Goal: Information Seeking & Learning: Learn about a topic

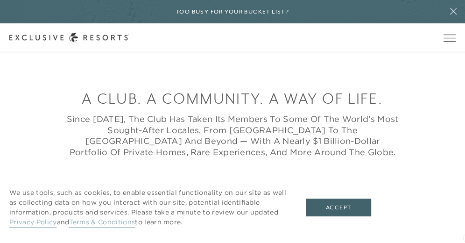
scroll to position [224, 0]
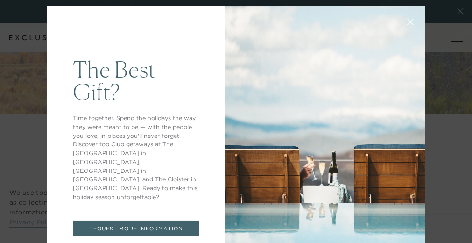
scroll to position [0, 0]
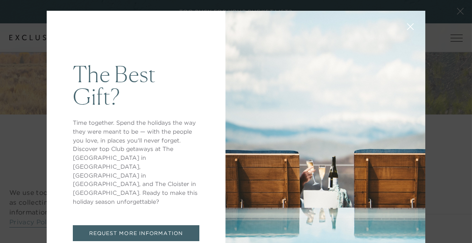
click at [114, 225] on link "REQUEST MORE INFORMATION" at bounding box center [136, 233] width 127 height 16
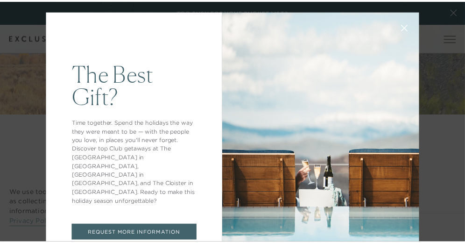
scroll to position [542, 0]
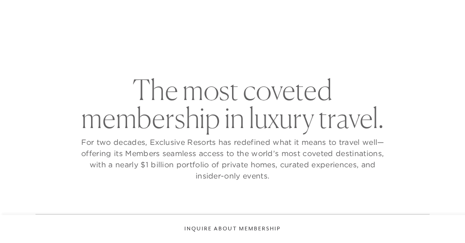
checkbox input "false"
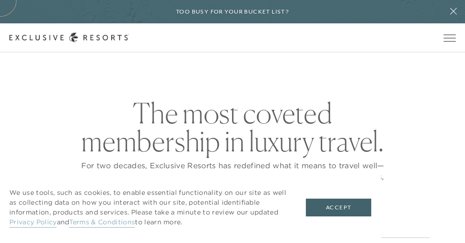
click at [114, 222] on link "Terms & Conditions" at bounding box center [102, 223] width 66 height 10
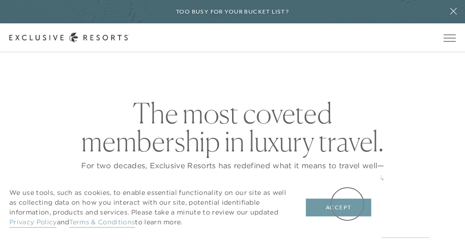
click at [347, 204] on button "Accept" at bounding box center [338, 207] width 65 height 18
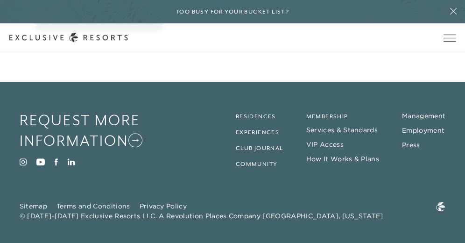
scroll to position [535, 0]
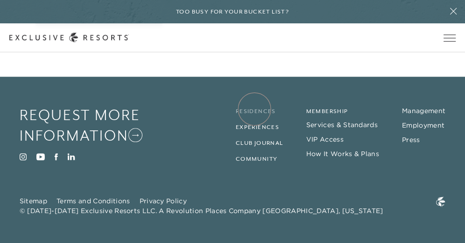
click at [254, 109] on link "Residences" at bounding box center [256, 111] width 40 height 7
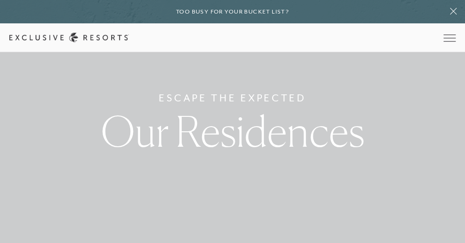
click at [254, 110] on h1 "Our Residences" at bounding box center [233, 131] width 264 height 42
click at [454, 11] on icon at bounding box center [453, 11] width 7 height 7
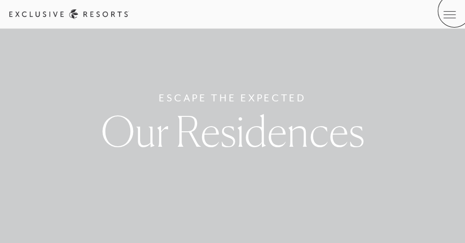
click at [0, 0] on link at bounding box center [0, 0] width 0 height 0
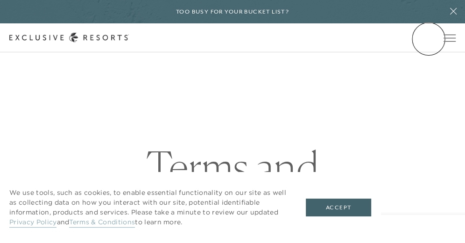
click at [0, 0] on link "Member Login" at bounding box center [0, 0] width 0 height 0
click at [454, 9] on icon at bounding box center [454, 10] width 18 height 7
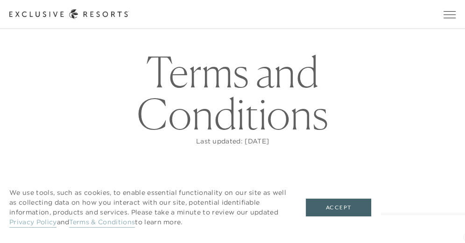
scroll to position [75, 0]
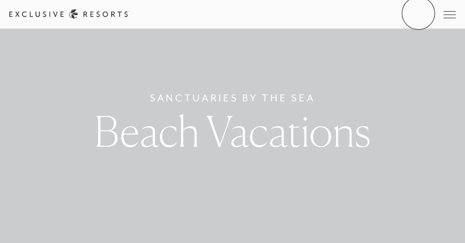
click at [0, 0] on link "Member Login" at bounding box center [0, 0] width 0 height 0
